Goal: Find specific page/section: Locate a particular part of the current website

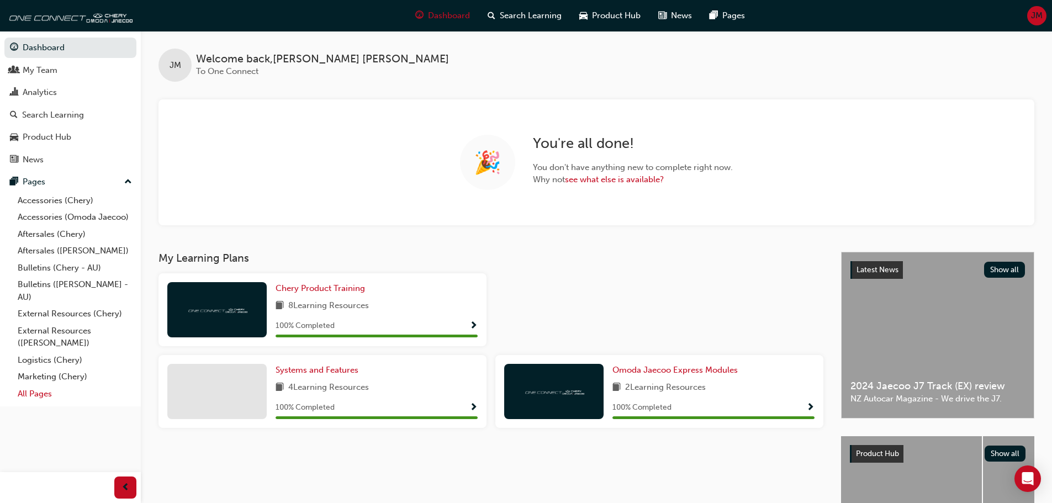
click at [34, 394] on link "All Pages" at bounding box center [74, 393] width 123 height 17
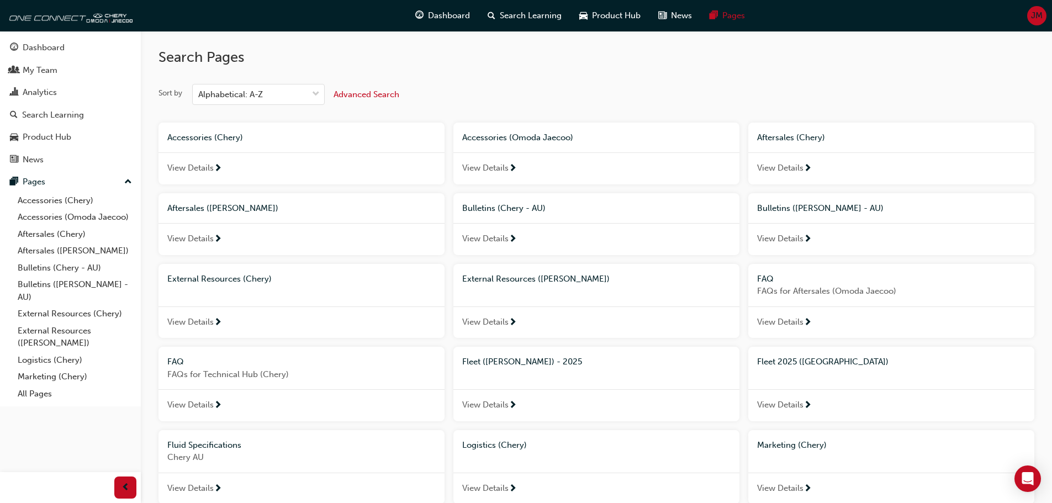
click at [780, 362] on span "Fleet 2025 ([GEOGRAPHIC_DATA])" at bounding box center [822, 362] width 131 height 10
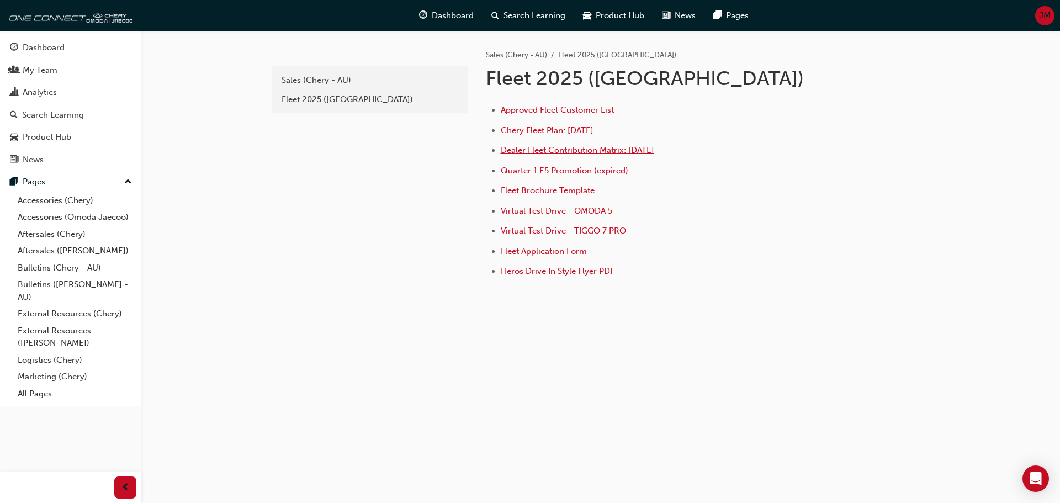
click at [570, 149] on span "Dealer Fleet Contribution Matrix: [DATE]" at bounding box center [577, 150] width 153 height 10
